Goal: Find specific page/section: Find specific page/section

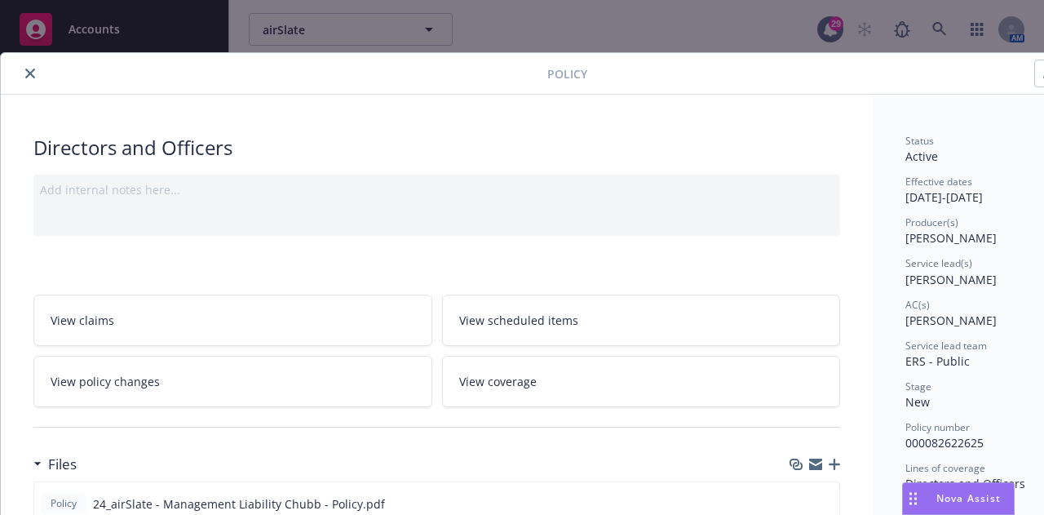
click at [28, 74] on icon "close" at bounding box center [30, 74] width 10 height 10
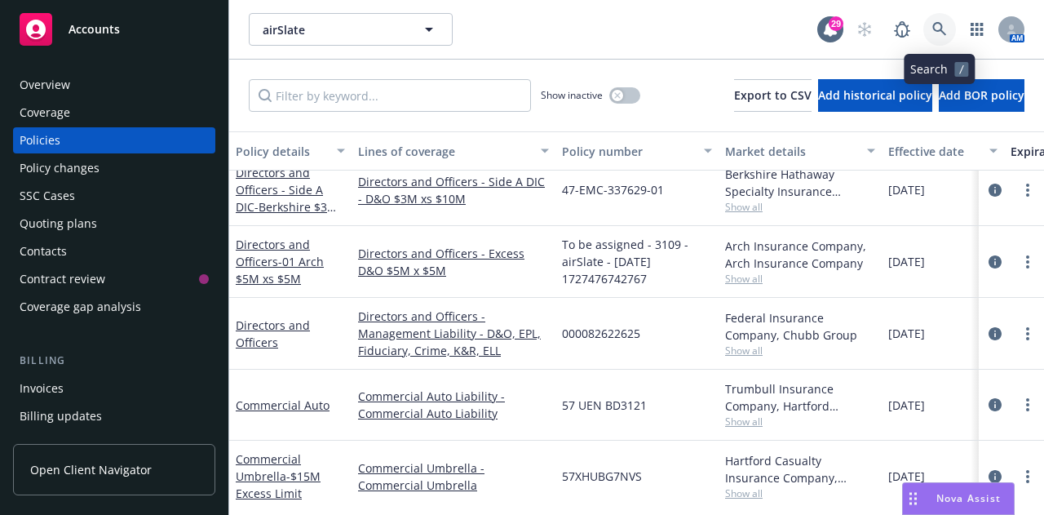
click at [948, 32] on link at bounding box center [940, 29] width 33 height 33
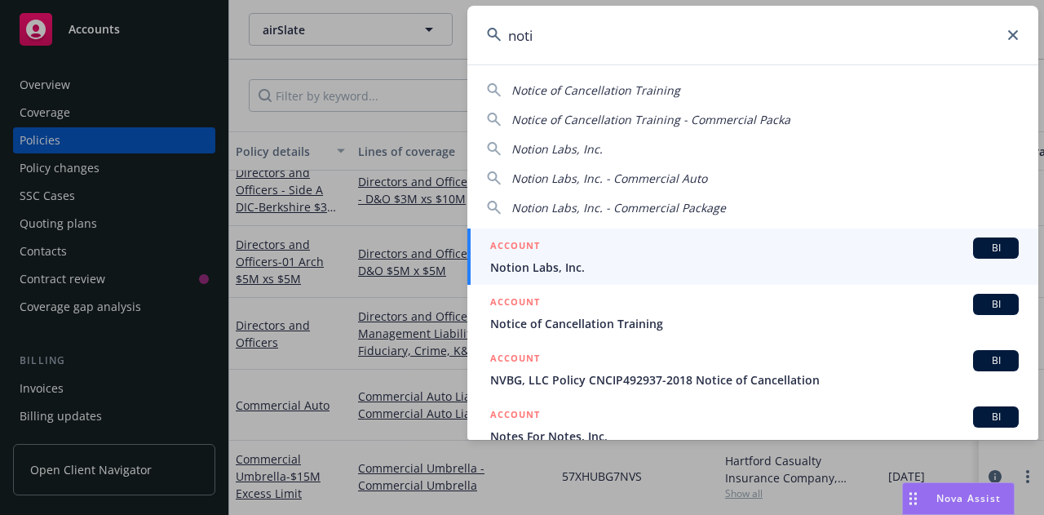
type input "noti"
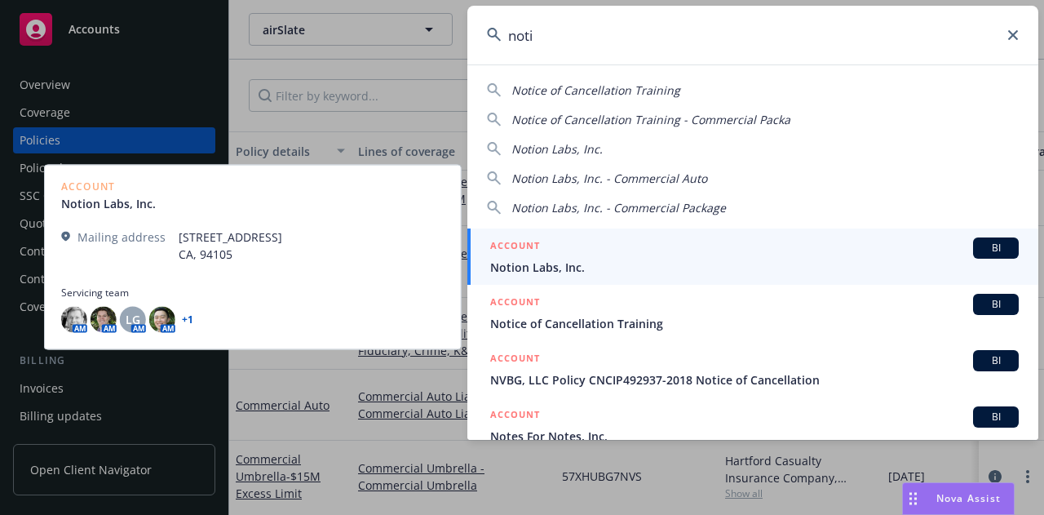
click at [565, 246] on div "ACCOUNT BI" at bounding box center [754, 247] width 529 height 21
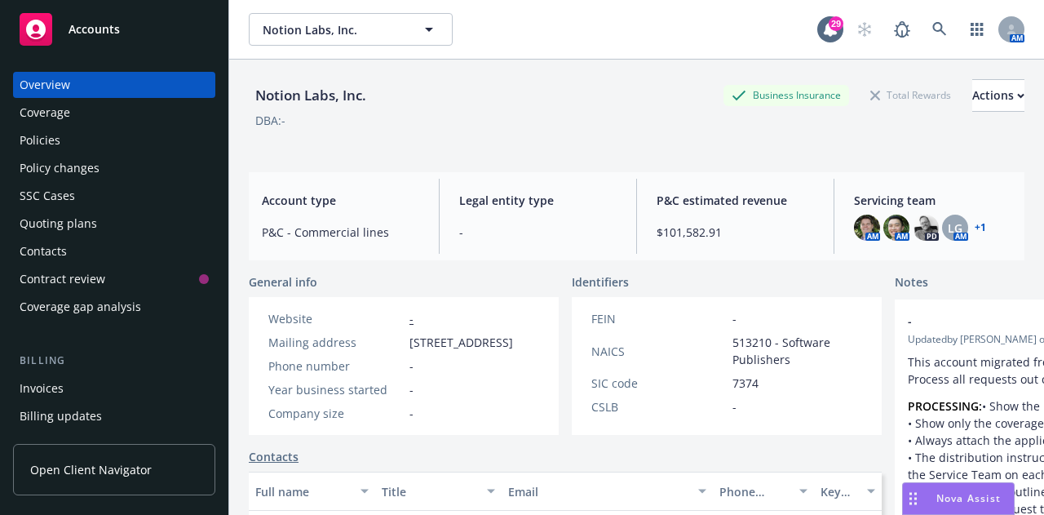
click at [51, 147] on div "Policies" at bounding box center [40, 140] width 41 height 26
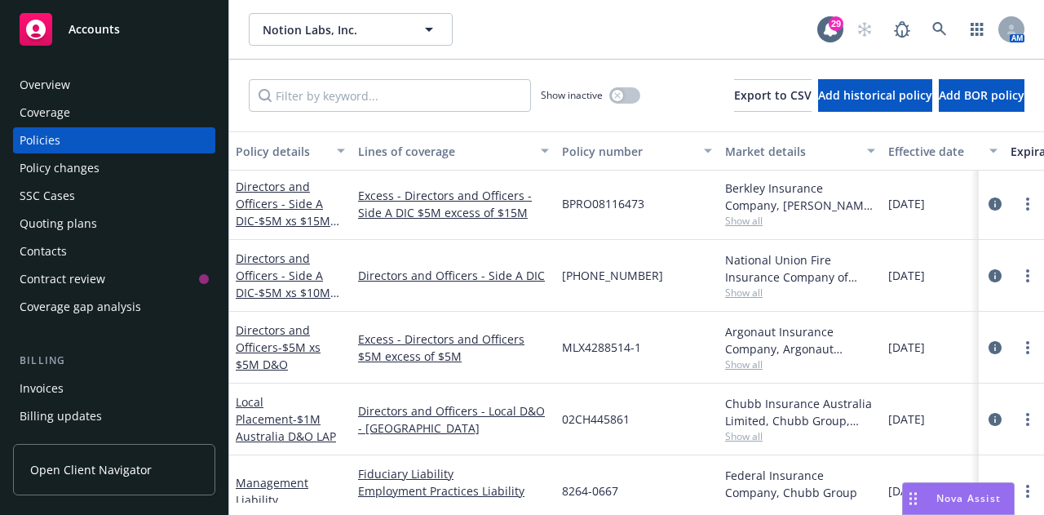
scroll to position [1090, 0]
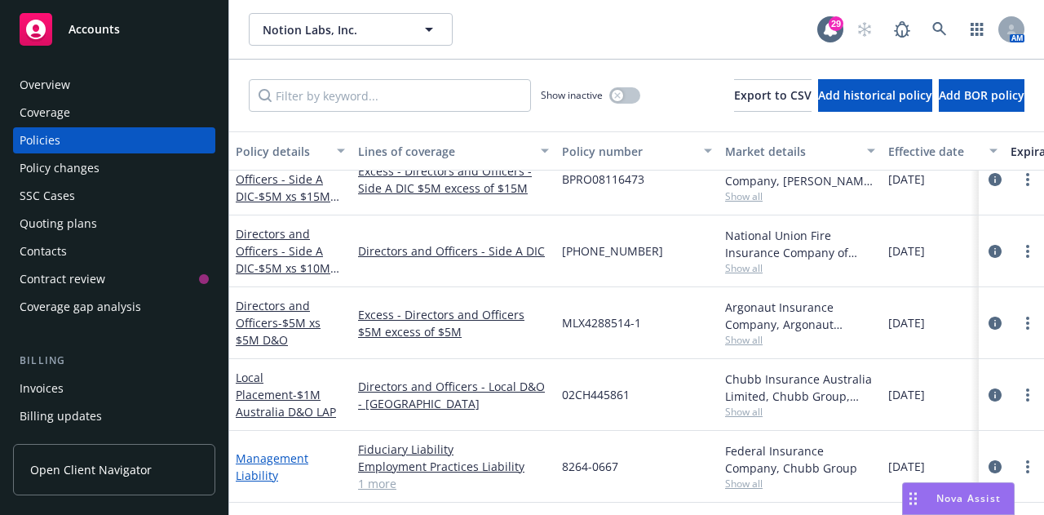
click at [261, 460] on link "Management Liability" at bounding box center [272, 466] width 73 height 33
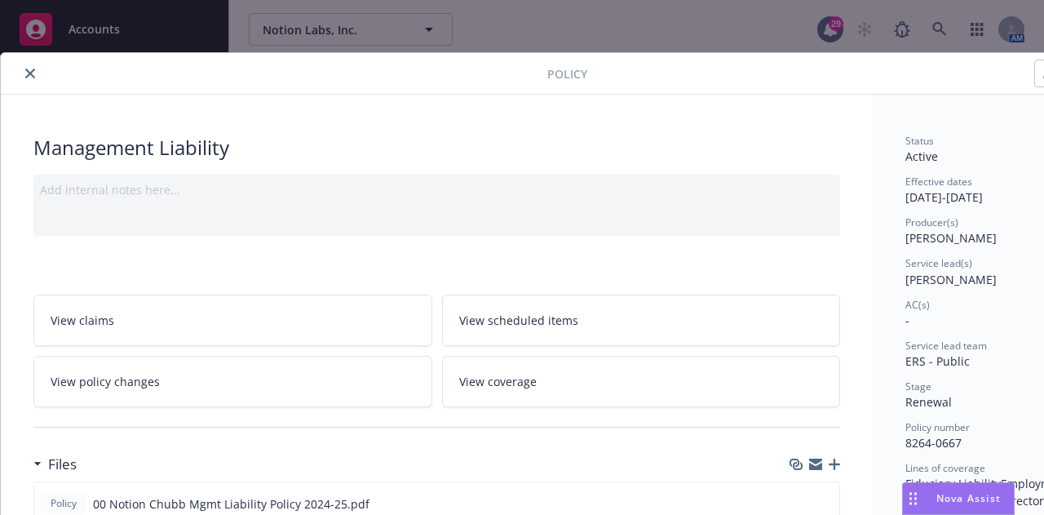
scroll to position [332, 0]
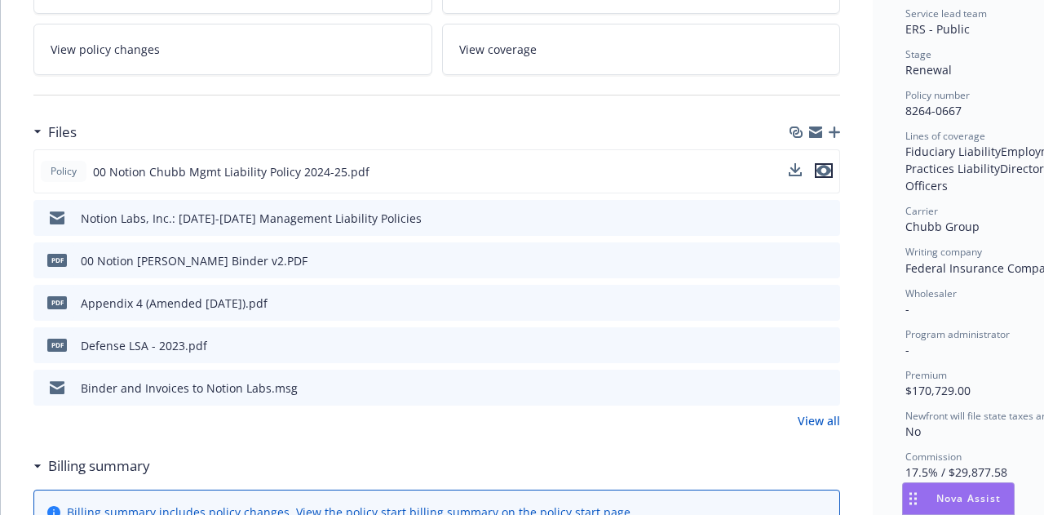
click at [828, 170] on icon "preview file" at bounding box center [824, 170] width 15 height 11
click at [826, 259] on icon "preview file" at bounding box center [825, 259] width 15 height 11
